Goal: Information Seeking & Learning: Learn about a topic

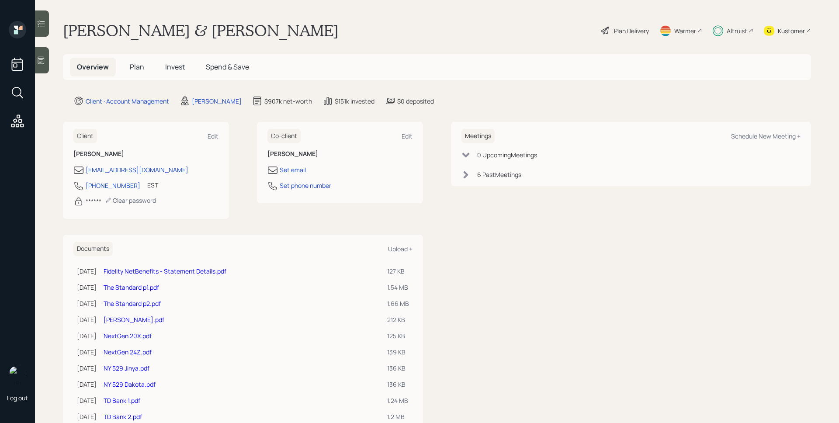
click at [615, 34] on div "Plan Delivery" at bounding box center [631, 30] width 35 height 9
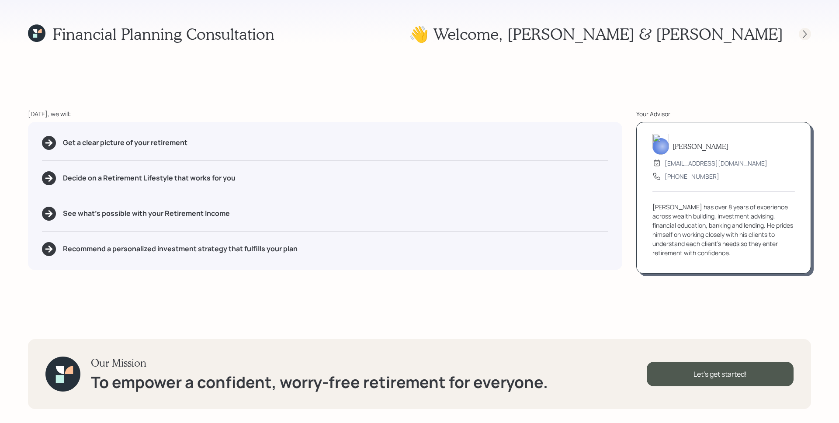
click at [800, 33] on div at bounding box center [805, 34] width 12 height 12
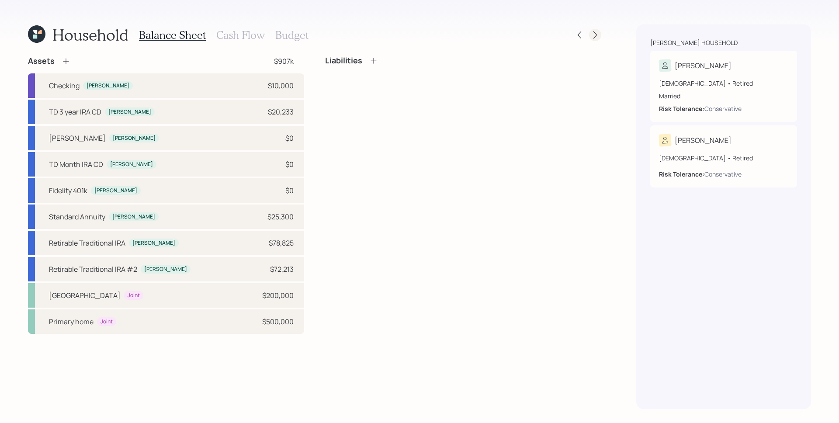
click at [592, 36] on icon at bounding box center [595, 35] width 9 height 9
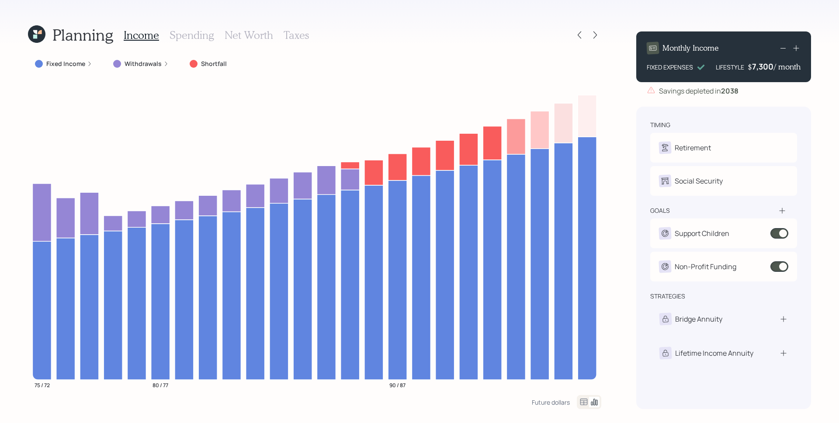
click at [592, 36] on icon at bounding box center [595, 35] width 9 height 9
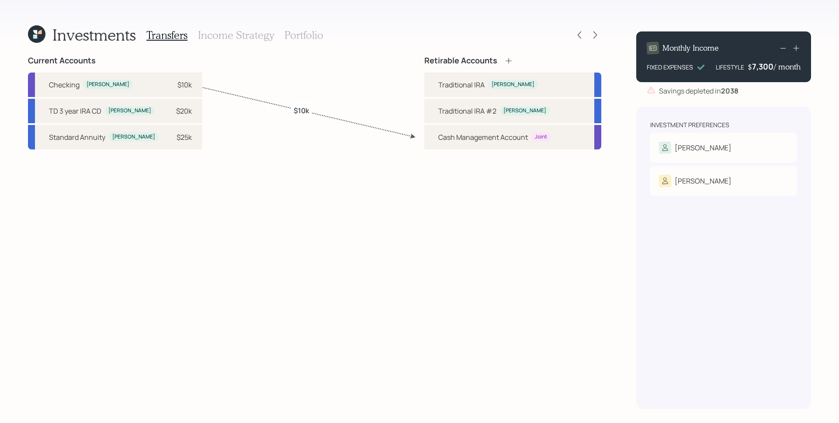
click at [585, 35] on div at bounding box center [587, 35] width 28 height 12
click at [581, 31] on icon at bounding box center [579, 35] width 9 height 9
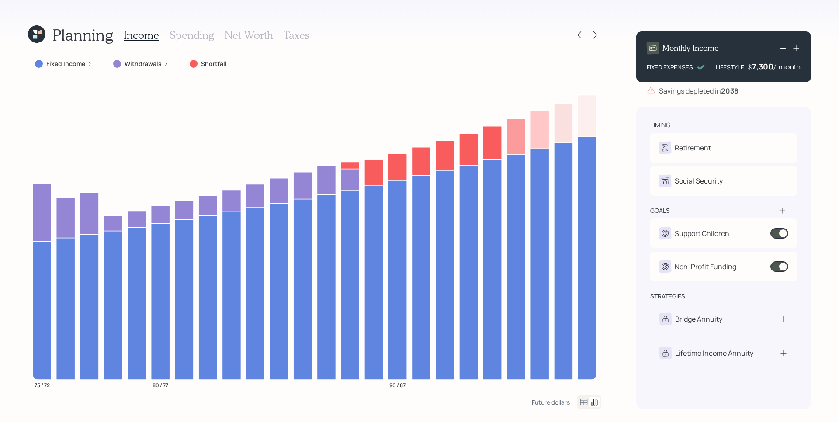
click at [293, 34] on h3 "Taxes" at bounding box center [296, 35] width 25 height 13
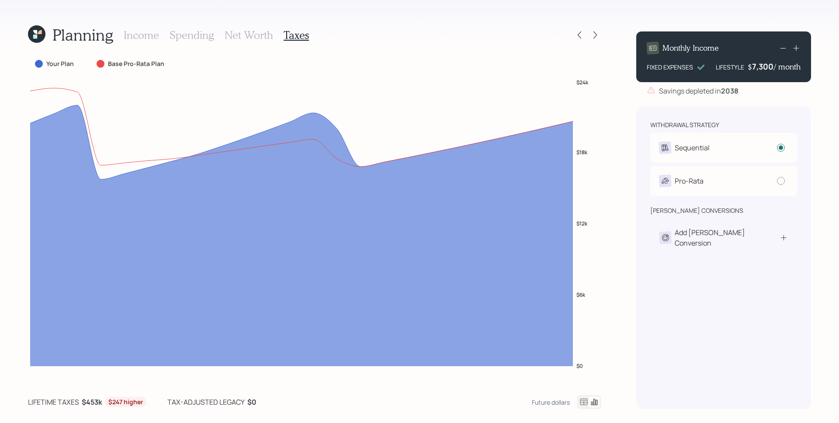
click at [137, 43] on div "Income Spending Net Worth Taxes" at bounding box center [216, 34] width 185 height 21
click at [137, 38] on h3 "Income" at bounding box center [141, 35] width 35 height 13
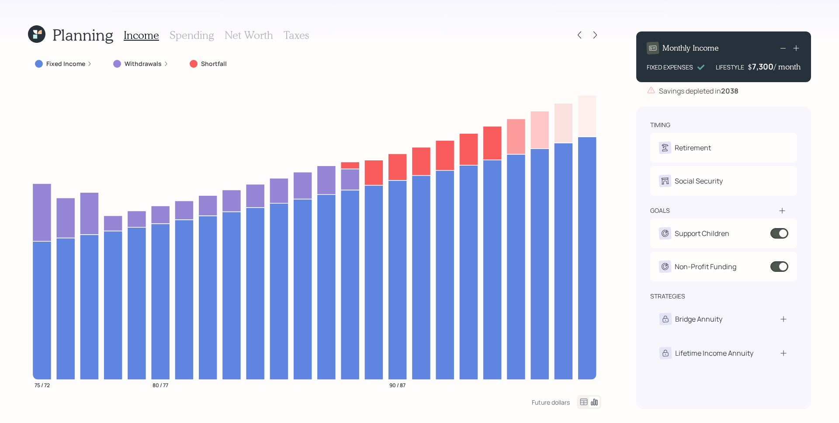
click at [36, 31] on icon at bounding box center [35, 32] width 4 height 4
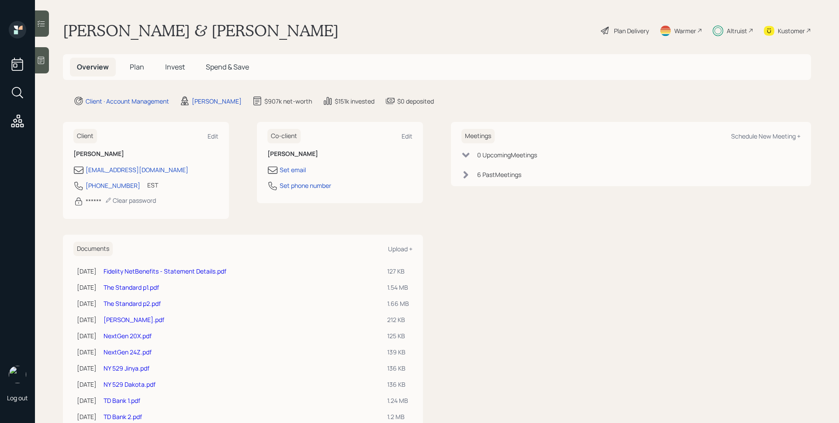
click at [170, 68] on span "Invest" at bounding box center [175, 67] width 20 height 10
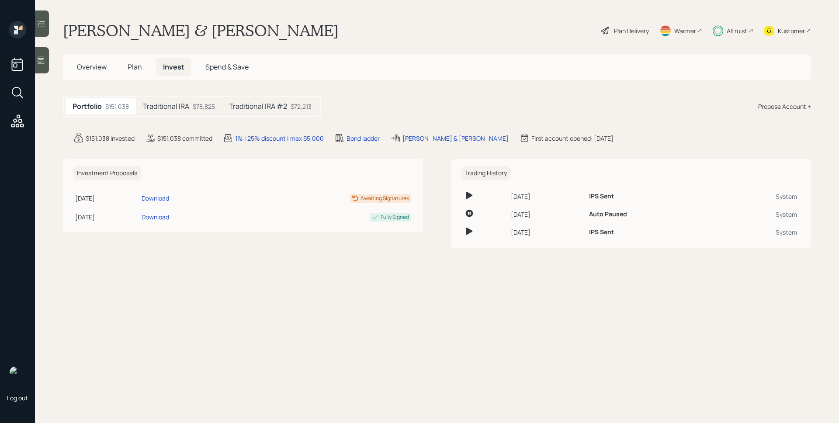
click at [182, 108] on h5 "Traditional IRA" at bounding box center [166, 106] width 46 height 8
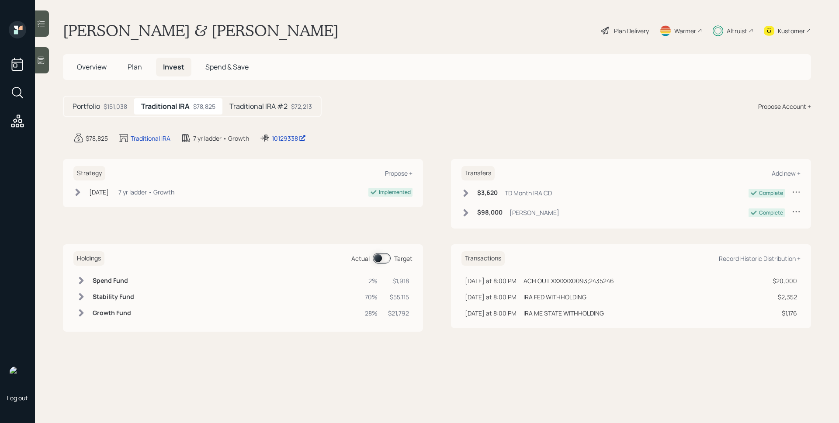
click at [387, 261] on span at bounding box center [382, 258] width 18 height 10
click at [273, 114] on div "Traditional IRA #2 $72,213" at bounding box center [270, 106] width 97 height 16
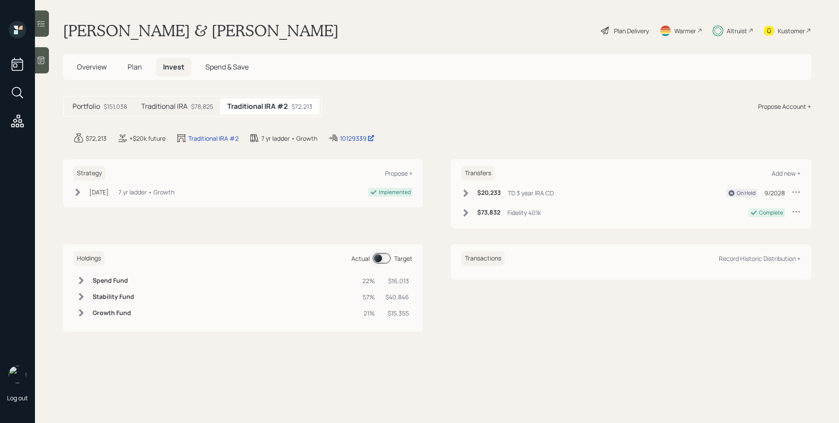
click at [379, 255] on span at bounding box center [382, 258] width 18 height 10
click at [380, 258] on span at bounding box center [382, 258] width 18 height 10
click at [212, 108] on div "$78,825" at bounding box center [202, 106] width 22 height 9
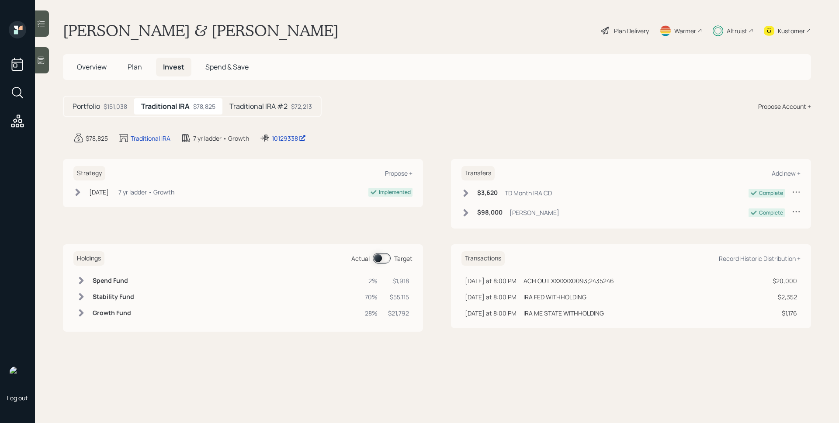
click at [385, 262] on span at bounding box center [382, 258] width 18 height 10
click at [382, 256] on span at bounding box center [382, 258] width 18 height 10
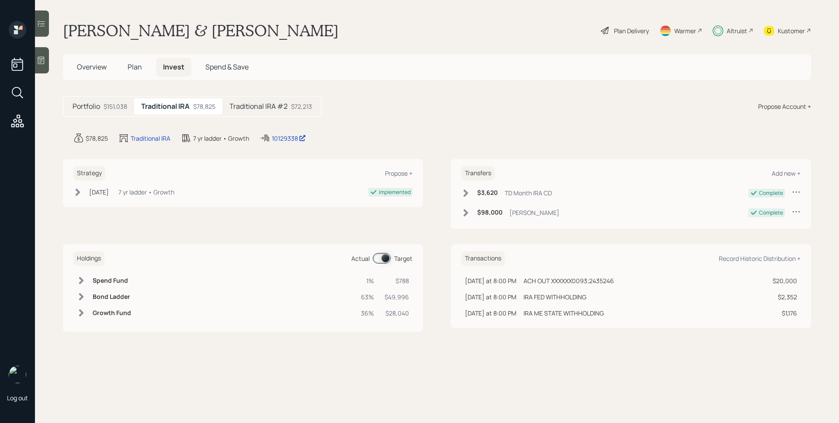
click at [255, 109] on h5 "Traditional IRA #2" at bounding box center [258, 106] width 58 height 8
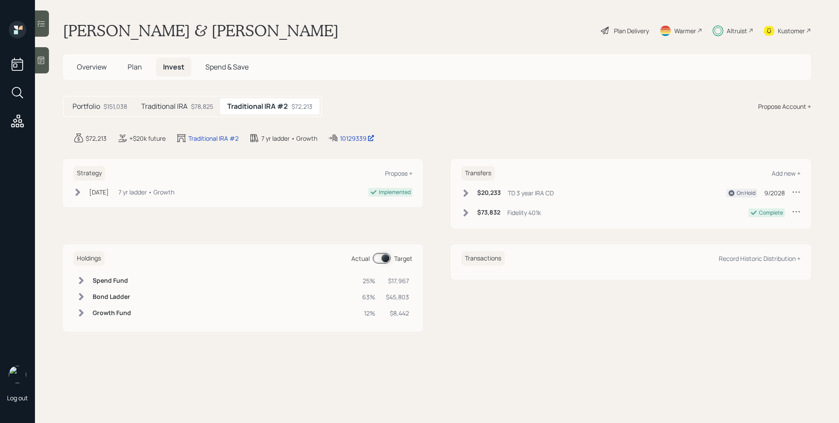
click at [380, 255] on span at bounding box center [382, 258] width 18 height 10
click at [375, 253] on label at bounding box center [381, 258] width 17 height 10
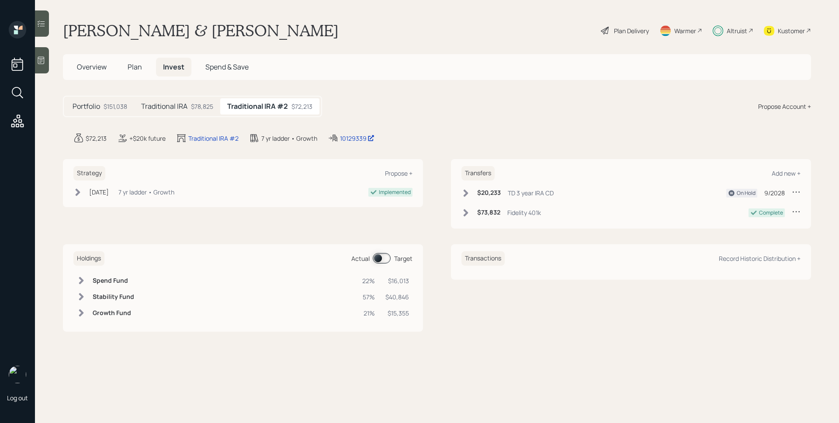
click at [378, 254] on span at bounding box center [382, 258] width 18 height 10
click at [382, 259] on span at bounding box center [382, 258] width 18 height 10
click at [194, 108] on div "$78,825" at bounding box center [202, 106] width 22 height 9
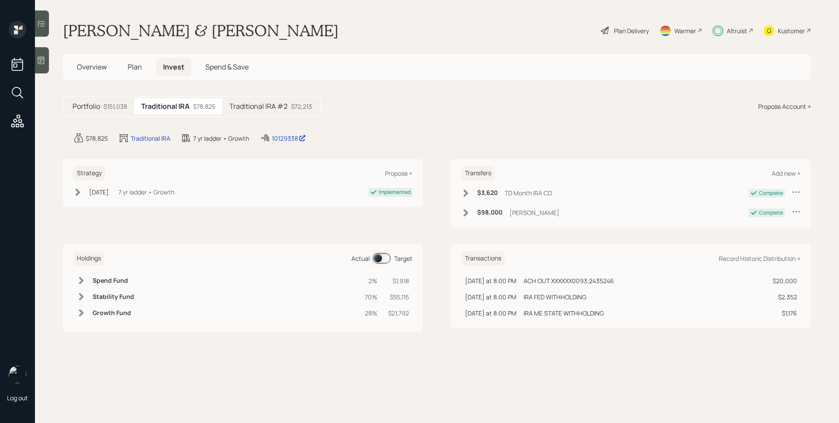
click at [232, 104] on h5 "Traditional IRA #2" at bounding box center [258, 106] width 58 height 8
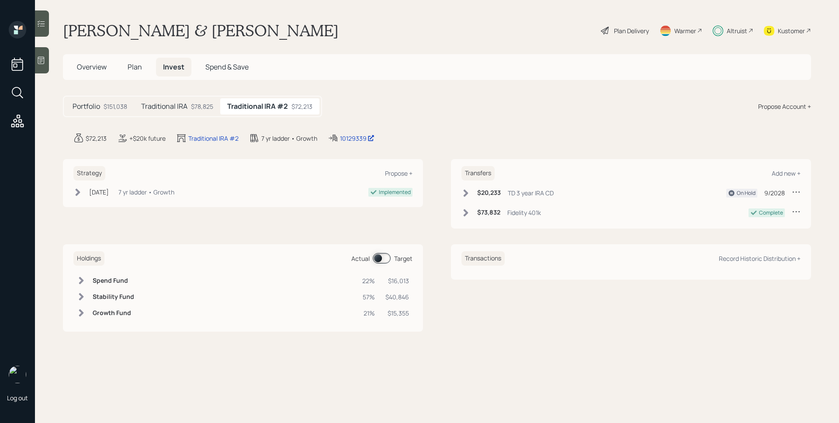
click at [191, 108] on div "$78,825" at bounding box center [202, 106] width 22 height 9
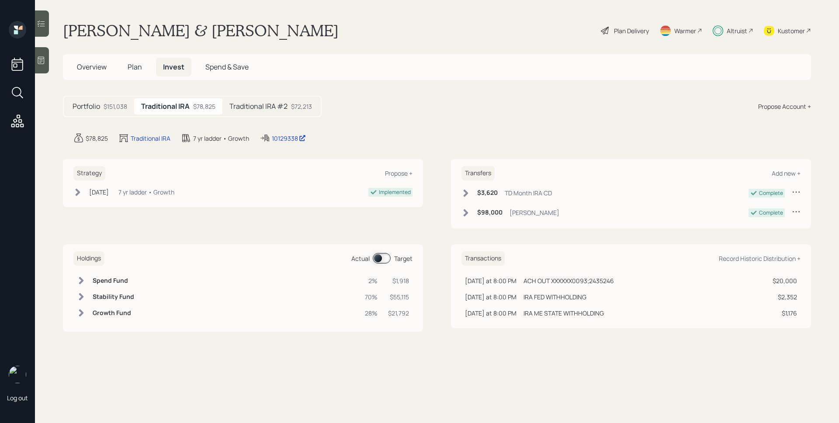
click at [630, 35] on div "Plan Delivery" at bounding box center [625, 30] width 50 height 19
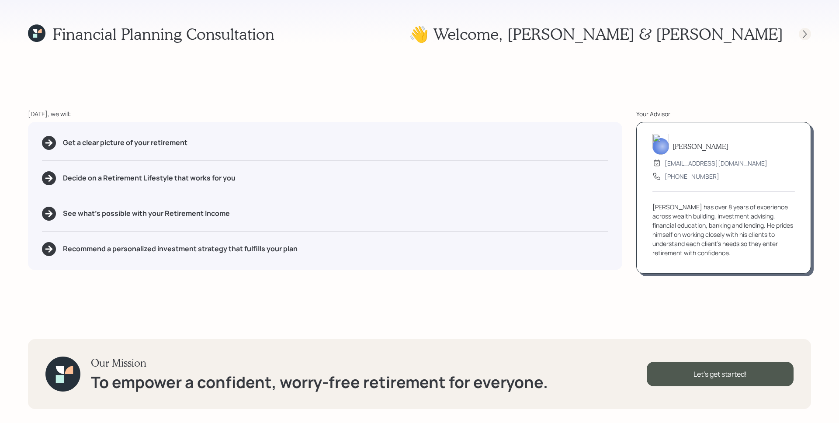
click at [802, 33] on icon at bounding box center [804, 34] width 9 height 9
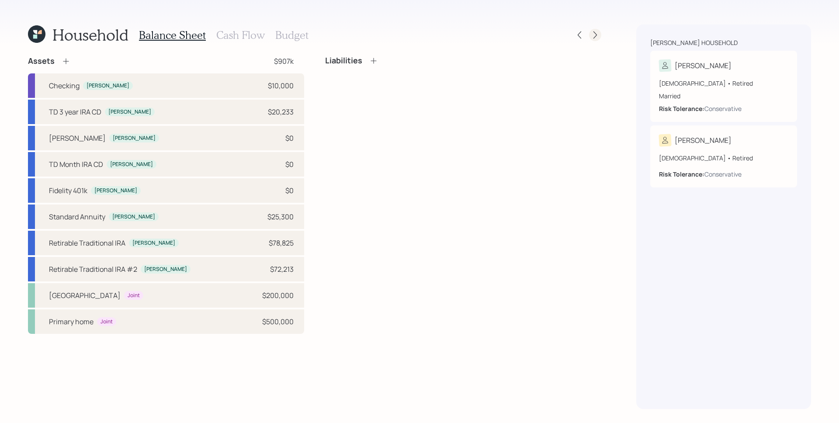
click at [596, 38] on icon at bounding box center [595, 35] width 9 height 9
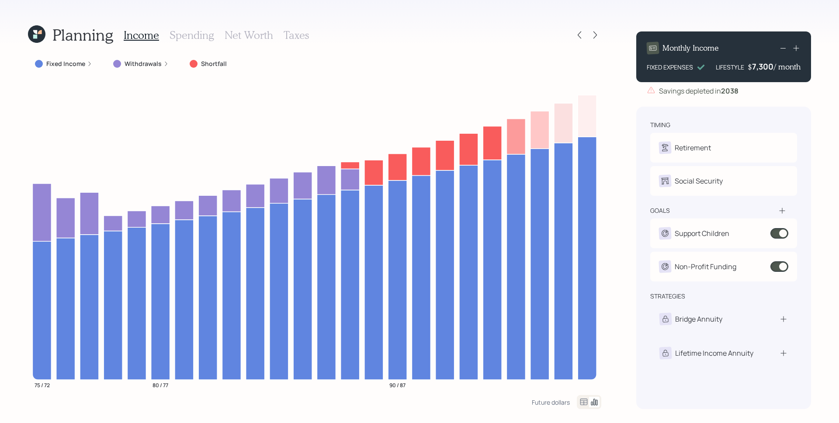
click at [41, 37] on icon at bounding box center [36, 33] width 17 height 17
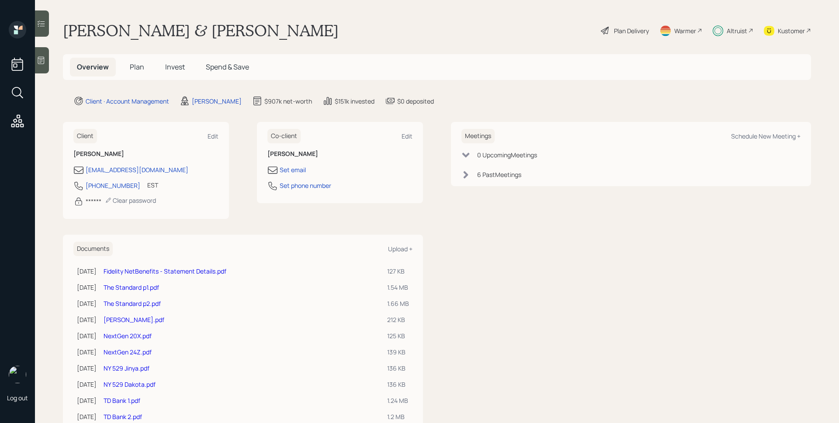
click at [172, 69] on span "Invest" at bounding box center [175, 67] width 20 height 10
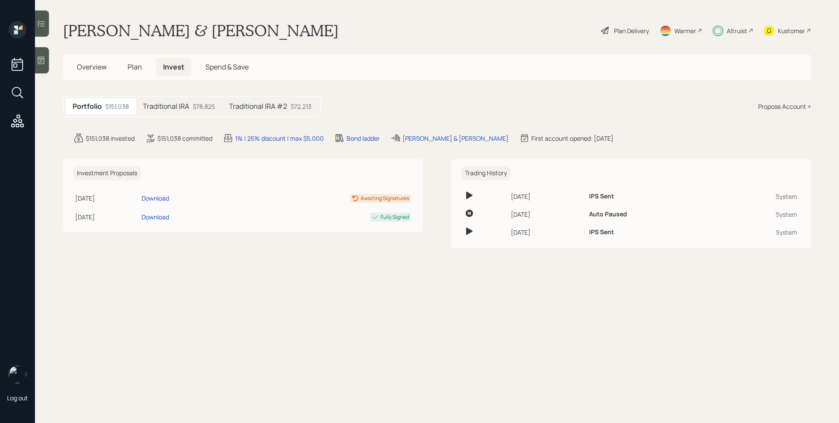
click at [190, 114] on div "Traditional IRA $78,825" at bounding box center [179, 106] width 86 height 16
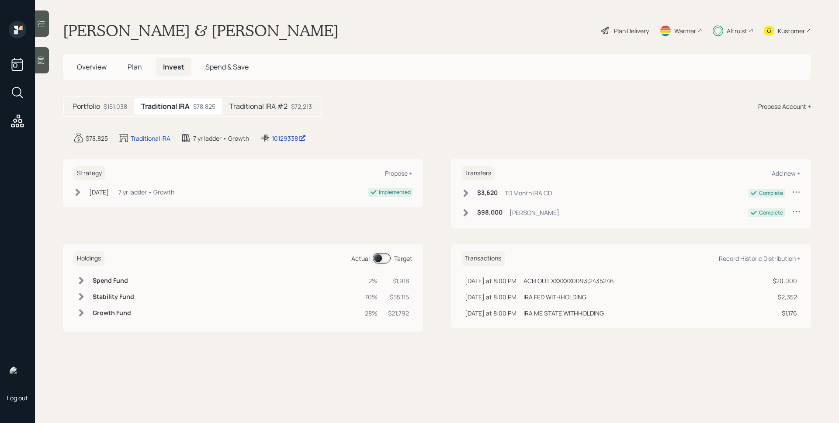
click at [261, 93] on main "[PERSON_NAME] & [PERSON_NAME] Plan Delivery Warmer Altruist Kustomer Overview P…" at bounding box center [437, 211] width 804 height 423
click at [260, 101] on div "Traditional IRA #2 $72,213" at bounding box center [270, 106] width 97 height 16
